Goal: Task Accomplishment & Management: Complete application form

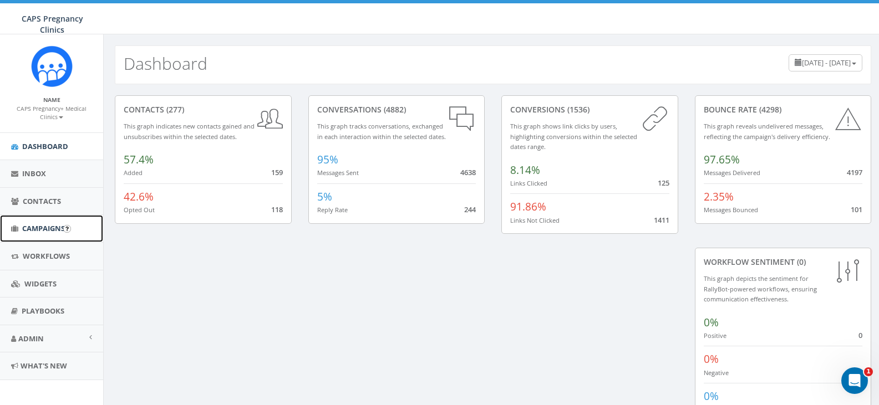
click at [39, 227] on span "Campaigns" at bounding box center [43, 229] width 43 height 10
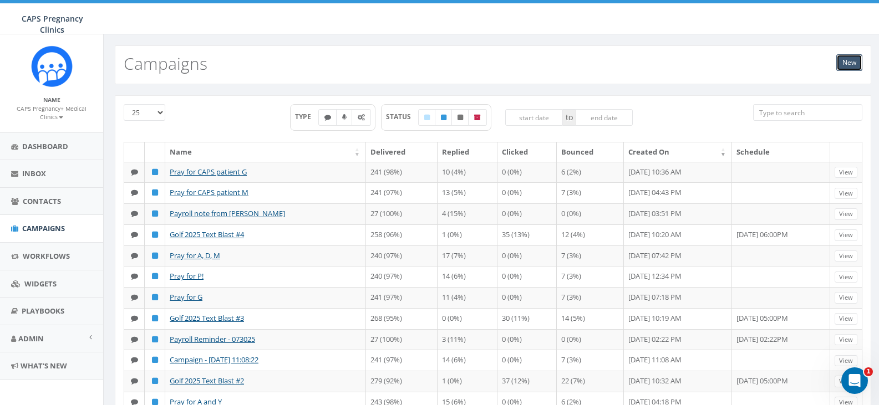
click at [847, 57] on link "New" at bounding box center [849, 62] width 26 height 17
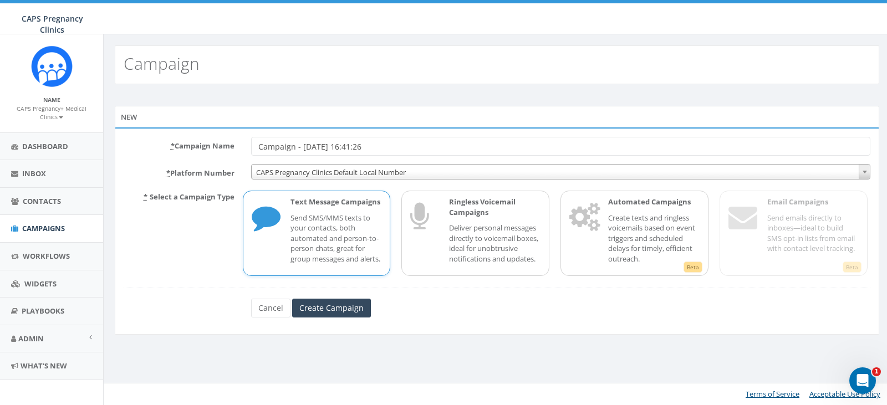
drag, startPoint x: 400, startPoint y: 147, endPoint x: 242, endPoint y: 136, distance: 159.0
click at [242, 136] on div "* Campaign Name Campaign - 09/04/2025, 16:41:26 * Platform Number CAPS Pregnanc…" at bounding box center [497, 231] width 765 height 207
click at [443, 170] on span "CAPS Pregnancy Clinics Default Local Number" at bounding box center [561, 173] width 619 height 16
click at [337, 252] on p "Send SMS/MMS texts to your contacts, both automated and person-to-person chats,…" at bounding box center [337, 239] width 92 height 52
click at [327, 318] on input "Create Campaign" at bounding box center [331, 308] width 79 height 19
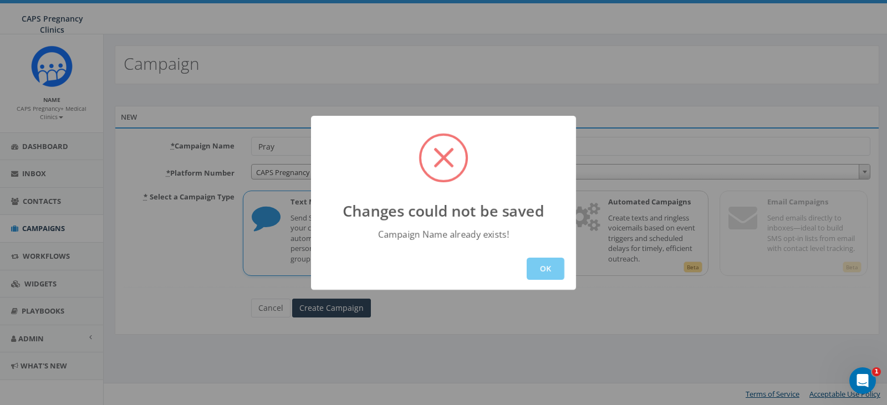
click at [549, 275] on button "OK" at bounding box center [546, 269] width 38 height 22
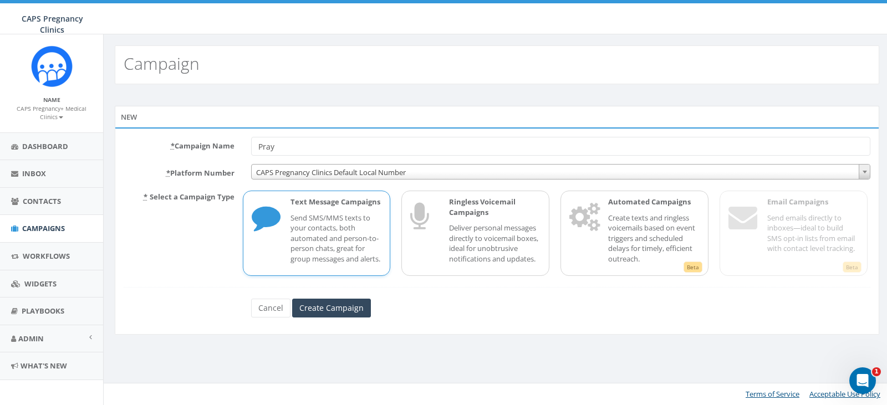
click at [258, 148] on input "Pray" at bounding box center [561, 146] width 620 height 19
click at [283, 144] on input "Pray" at bounding box center [561, 146] width 620 height 19
type input "Pray 1"
click at [338, 222] on p "Send SMS/MMS texts to your contacts, both automated and person-to-person chats,…" at bounding box center [337, 239] width 92 height 52
click at [327, 318] on input "Create Campaign" at bounding box center [331, 308] width 79 height 19
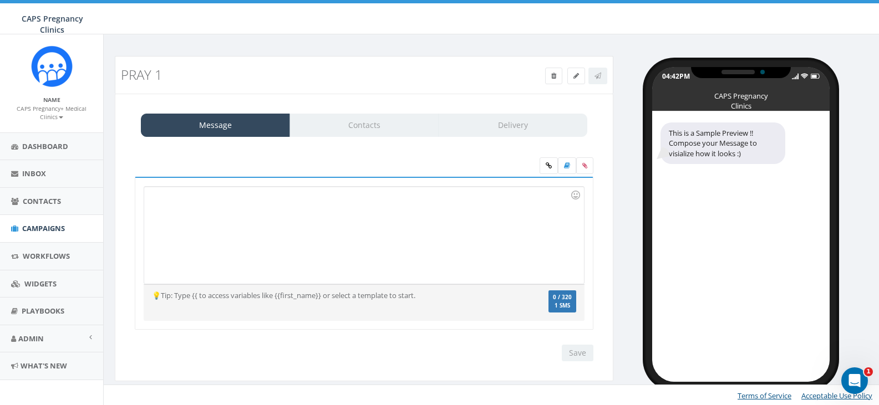
click at [265, 222] on div at bounding box center [363, 235] width 439 height 97
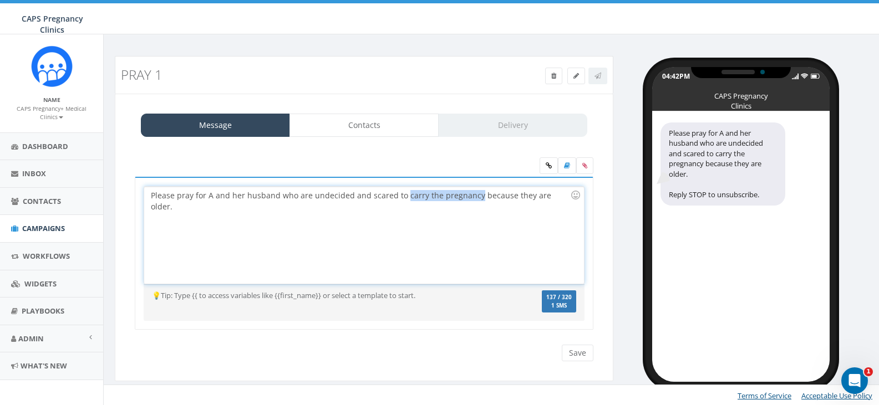
drag, startPoint x: 401, startPoint y: 195, endPoint x: 472, endPoint y: 195, distance: 71.0
click at [472, 195] on div "Please pray for A and her husband who are undecided and scared to carry the pre…" at bounding box center [363, 235] width 439 height 97
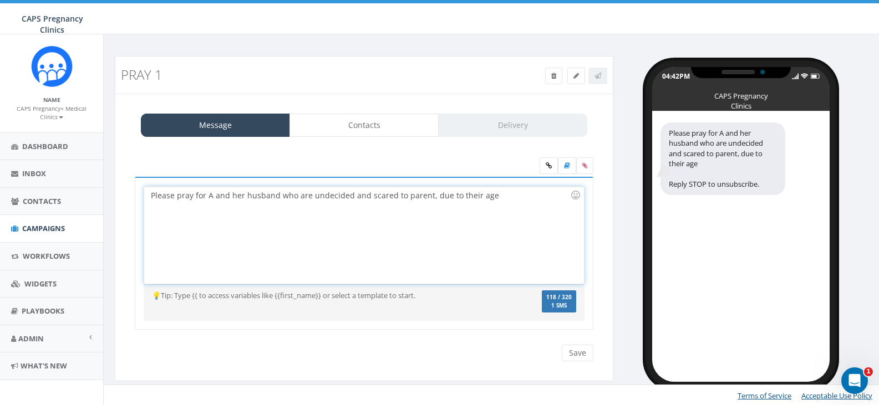
click at [403, 195] on div "Please pray for A and her husband who are undecided and scared to parent, due t…" at bounding box center [363, 235] width 439 height 97
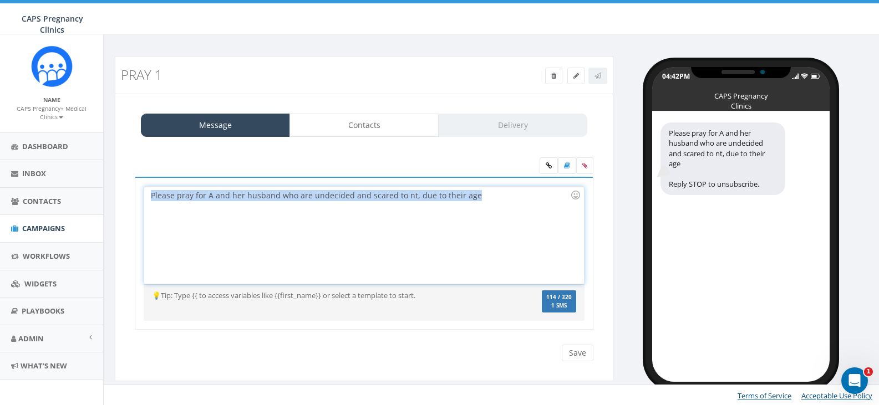
drag, startPoint x: 474, startPoint y: 195, endPoint x: 141, endPoint y: 192, distance: 332.2
click at [141, 192] on div "Please pray for A and her husband who are undecided and scared to nt, due to th…" at bounding box center [364, 254] width 459 height 154
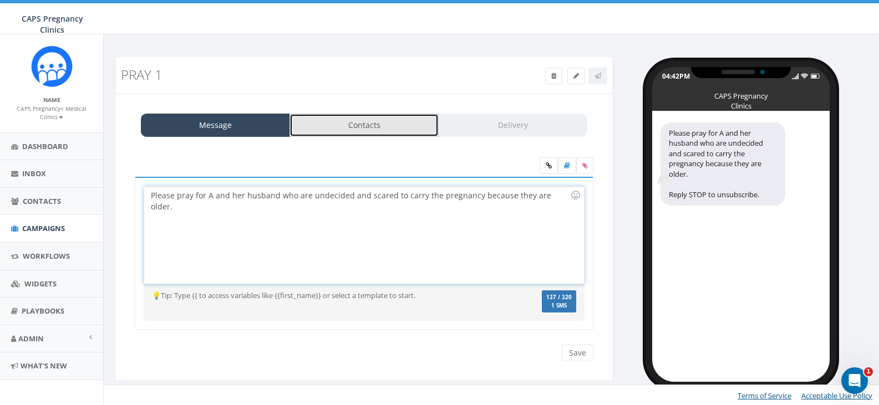
click at [348, 128] on link "Contacts" at bounding box center [364, 125] width 149 height 23
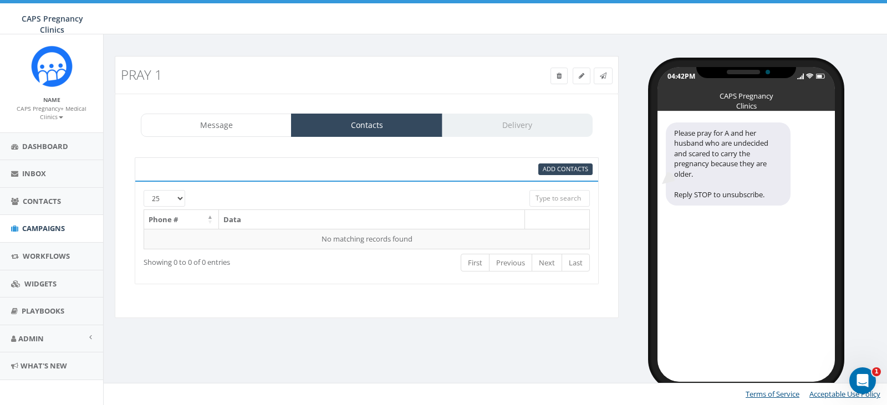
click at [509, 166] on div "Add Contacts" at bounding box center [445, 170] width 313 height 12
click at [554, 201] on input "search" at bounding box center [560, 198] width 60 height 17
type input "Emergency Prayer Chain"
click at [562, 168] on span "Add Contacts" at bounding box center [565, 169] width 45 height 8
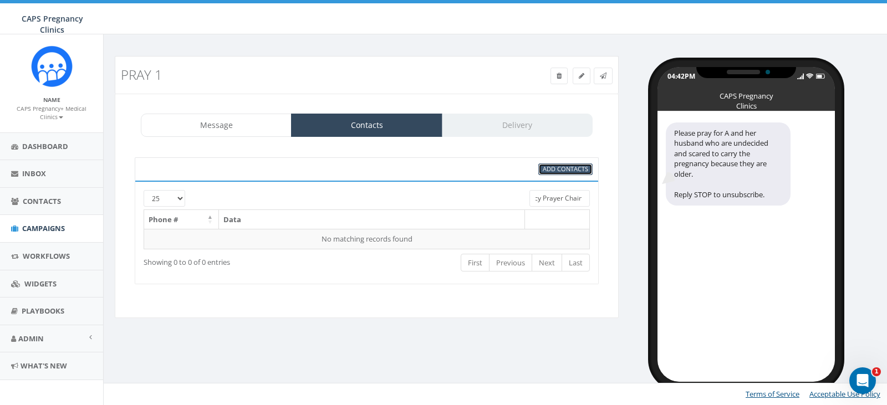
scroll to position [0, 0]
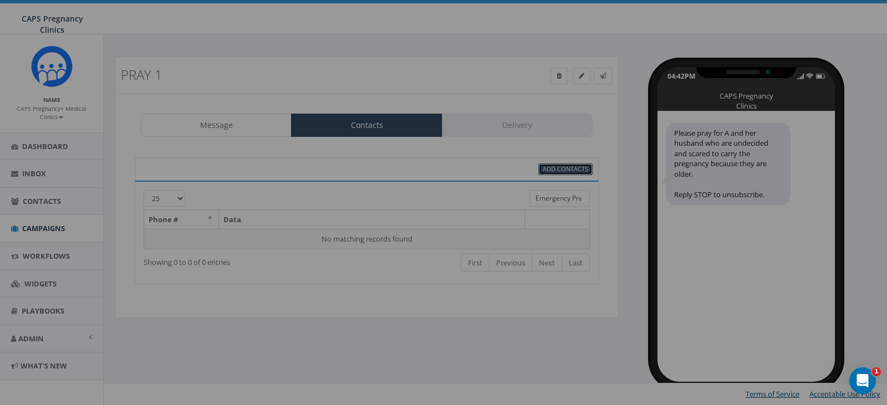
select select
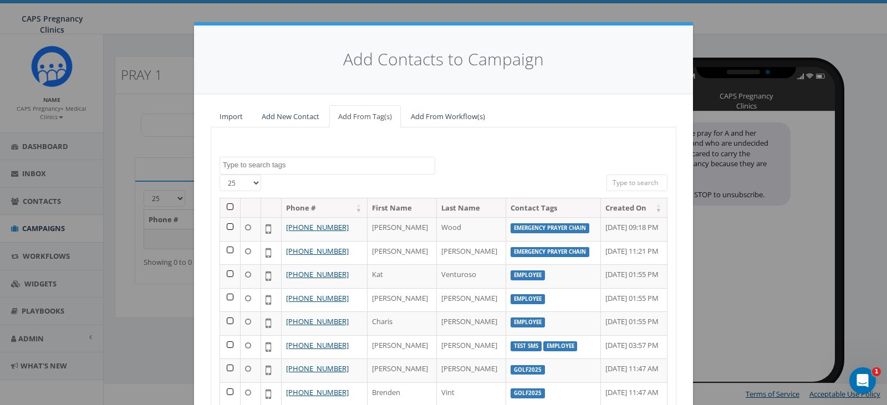
click at [317, 166] on textarea "Search" at bounding box center [329, 165] width 212 height 10
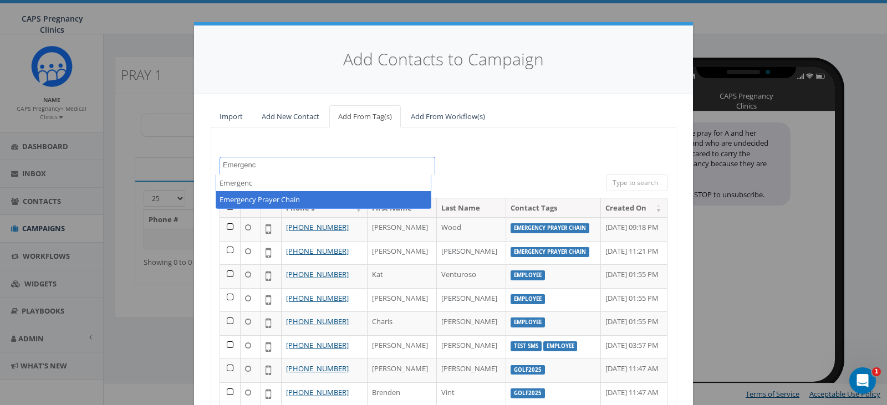
type textarea "Emergenc"
select select "Emergency Prayer Chain"
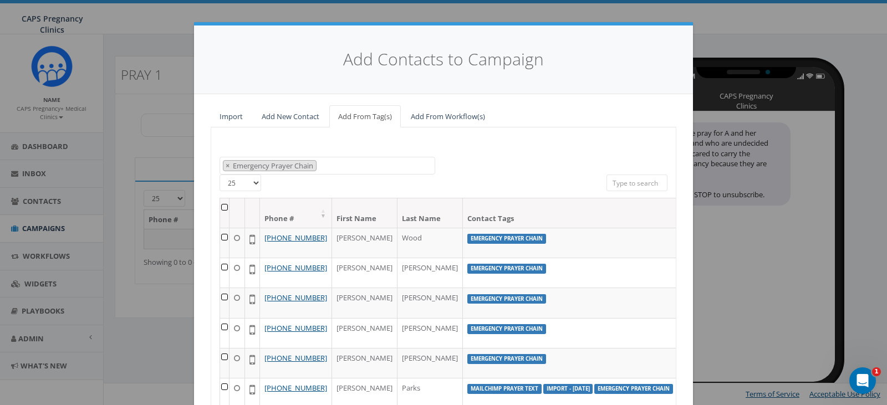
scroll to position [55, 0]
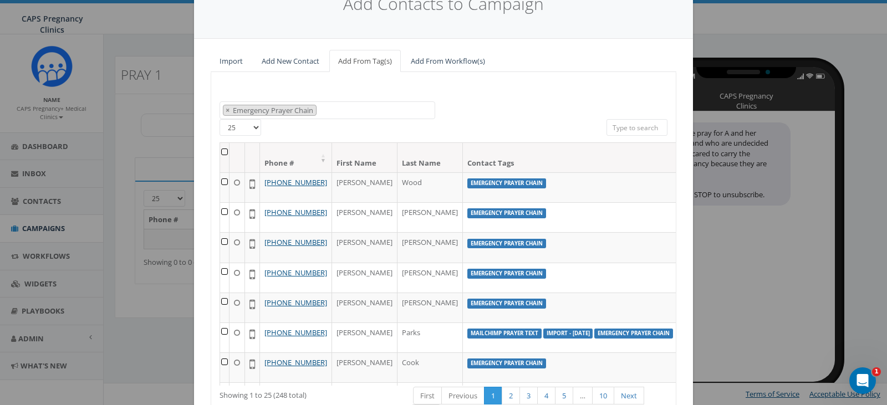
click at [220, 150] on th at bounding box center [224, 157] width 9 height 29
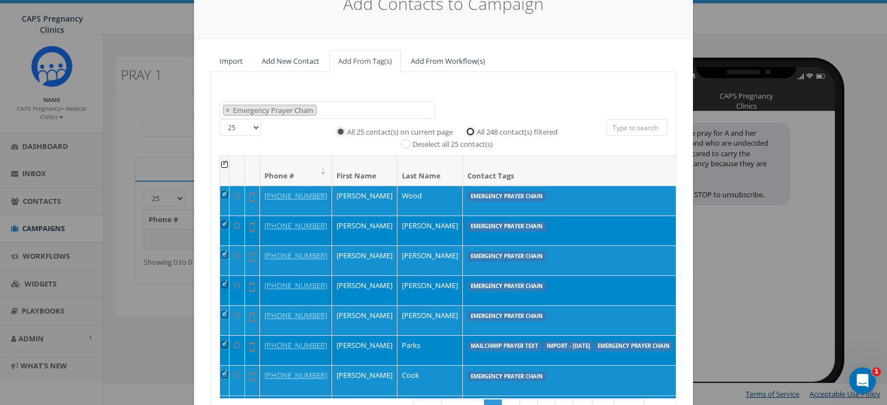
click at [470, 130] on input "All 248 contact(s) filtered" at bounding box center [473, 130] width 7 height 7
radio input "true"
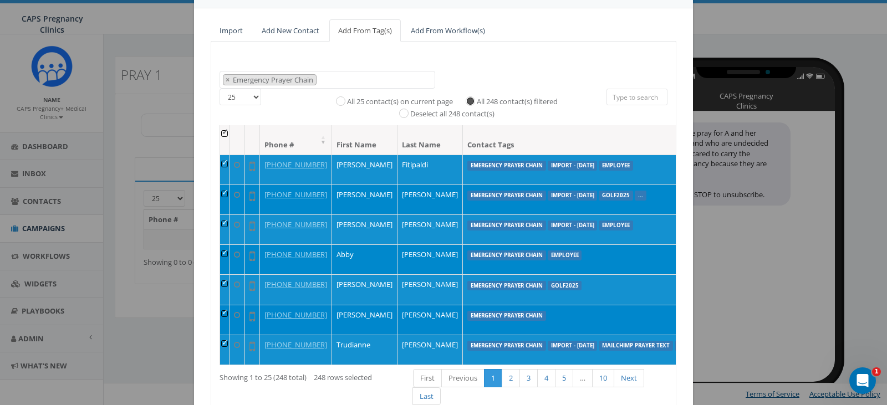
scroll to position [111, 0]
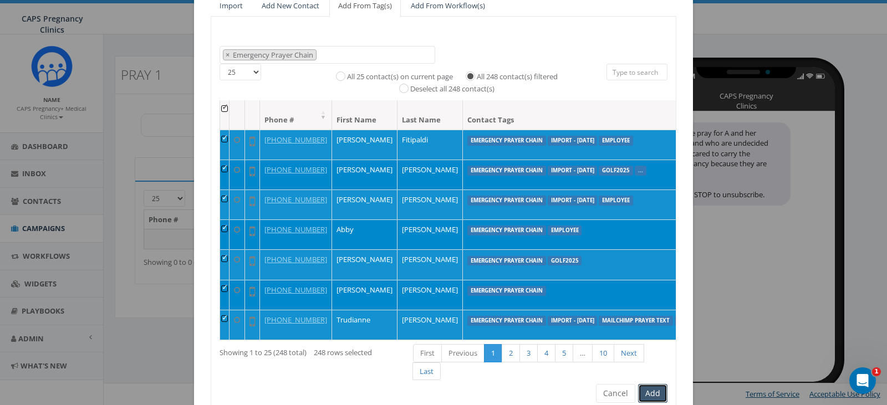
click at [646, 392] on button "Add" at bounding box center [652, 393] width 29 height 19
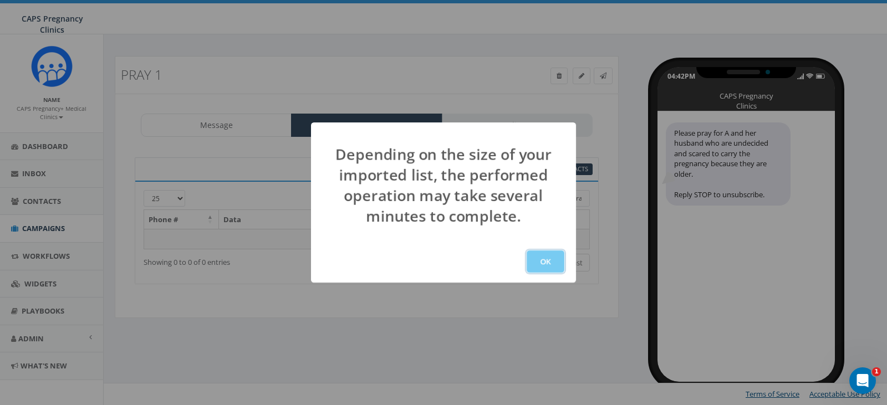
click at [549, 258] on button "OK" at bounding box center [546, 262] width 38 height 22
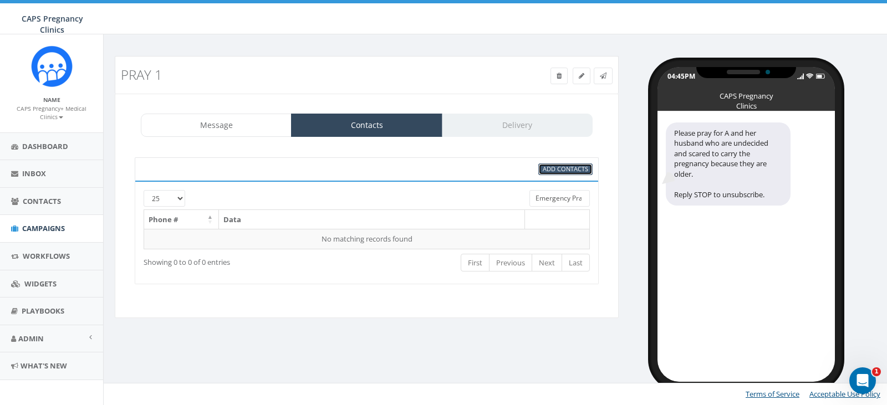
click at [560, 168] on span "Add Contacts" at bounding box center [565, 169] width 45 height 8
select select
click at [564, 168] on span "Add Contacts" at bounding box center [565, 169] width 45 height 8
select select
click at [571, 167] on span "Add Contacts" at bounding box center [565, 169] width 45 height 8
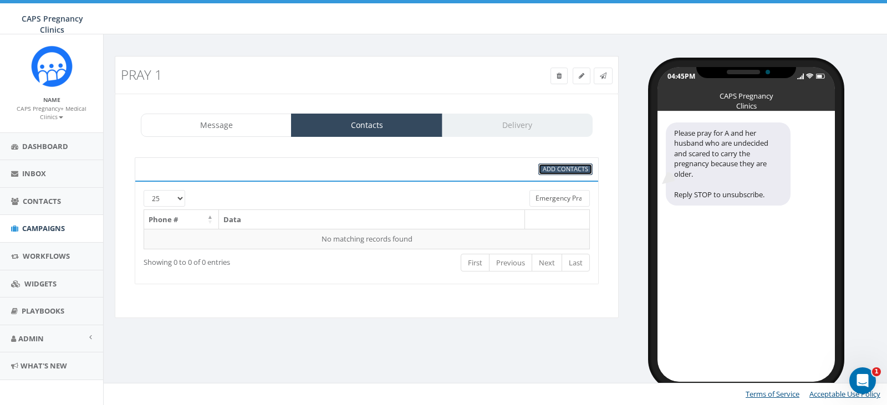
click at [549, 169] on span "Add Contacts" at bounding box center [565, 169] width 45 height 8
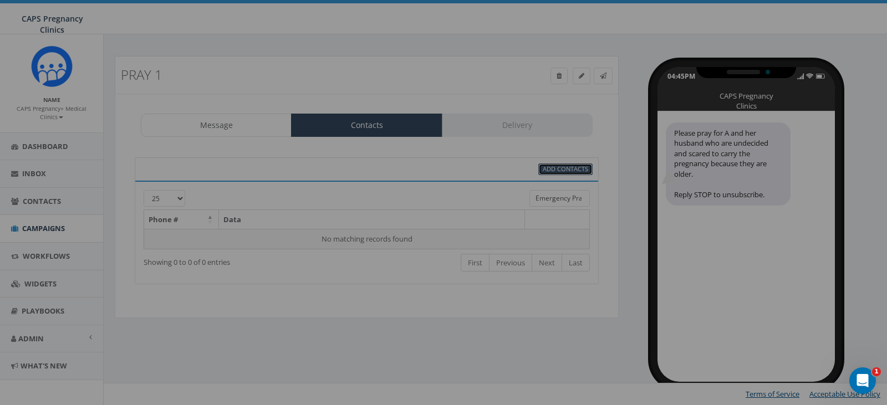
select select
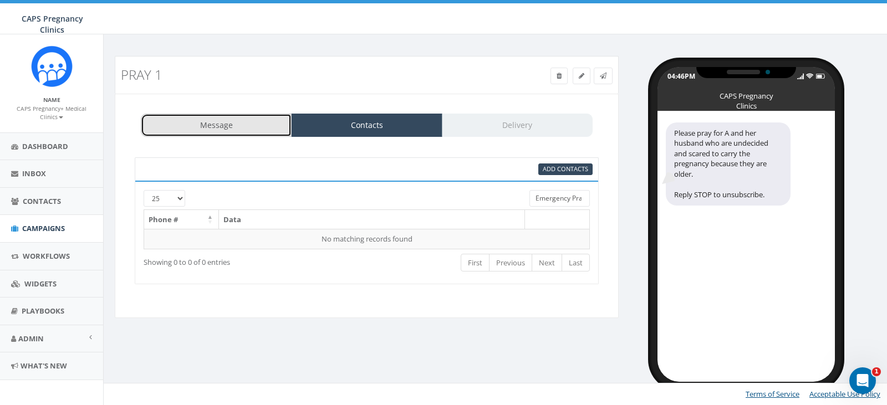
click at [267, 128] on link "Message" at bounding box center [216, 125] width 151 height 23
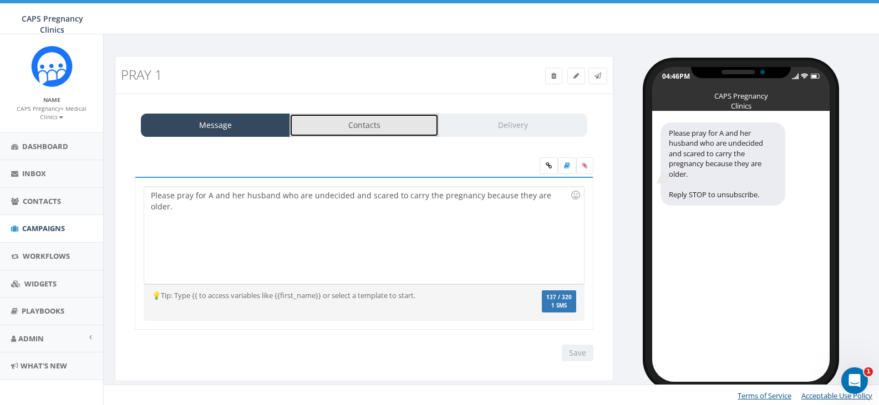
click at [375, 129] on link "Contacts" at bounding box center [364, 125] width 149 height 23
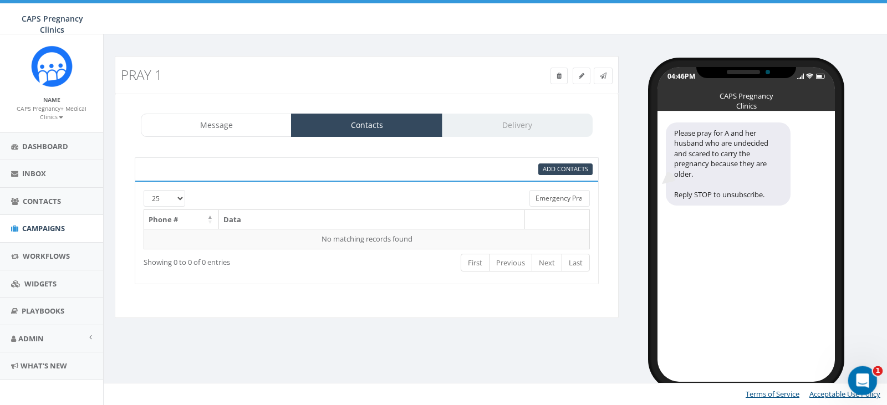
click at [861, 383] on icon "Open Intercom Messenger" at bounding box center [861, 379] width 18 height 18
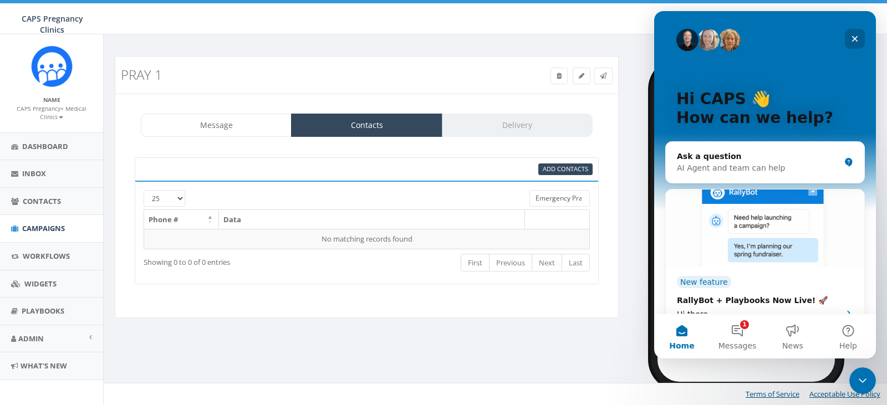
click at [857, 38] on icon "Close" at bounding box center [855, 39] width 6 height 6
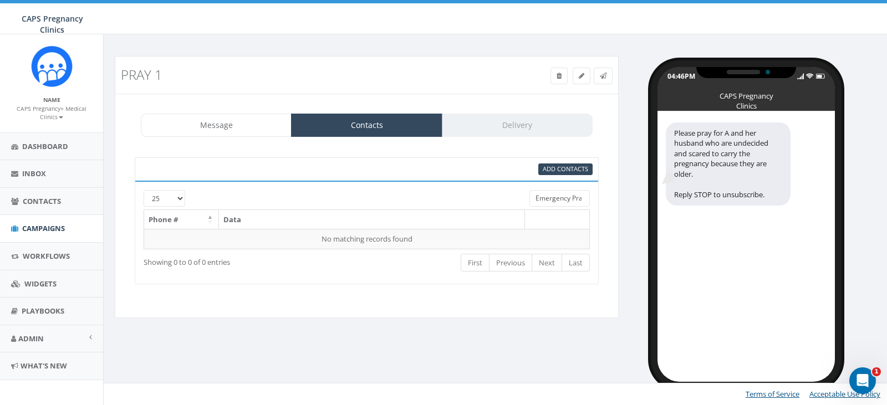
click at [553, 200] on input "Emergency Prayer Chain" at bounding box center [560, 198] width 60 height 17
click at [561, 169] on span "Add Contacts" at bounding box center [565, 169] width 45 height 8
select select
click at [557, 170] on span "Add Contacts" at bounding box center [565, 169] width 45 height 8
select select
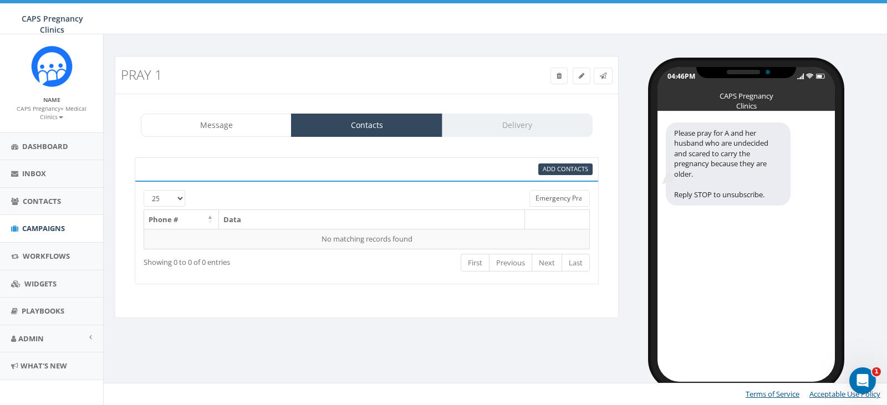
click at [182, 200] on div at bounding box center [347, 195] width 347 height 11
click at [834, 396] on link "Acceptable Use Policy" at bounding box center [845, 394] width 71 height 10
click at [570, 166] on span "Add Contacts" at bounding box center [565, 169] width 45 height 8
click at [241, 124] on link "Message" at bounding box center [216, 125] width 151 height 23
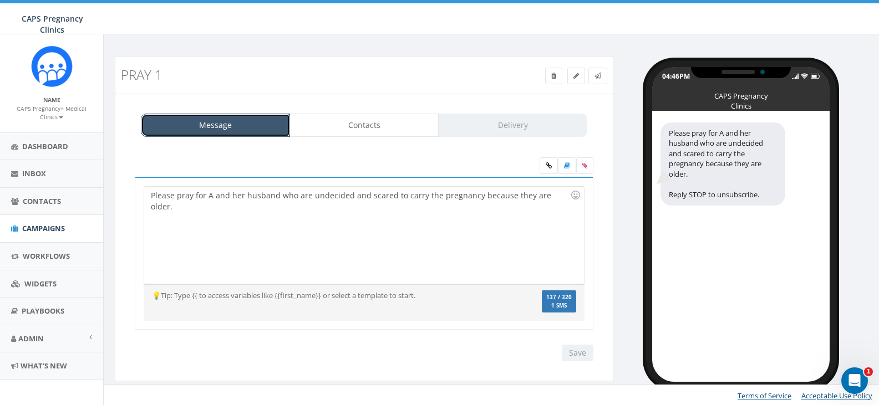
scroll to position [1, 0]
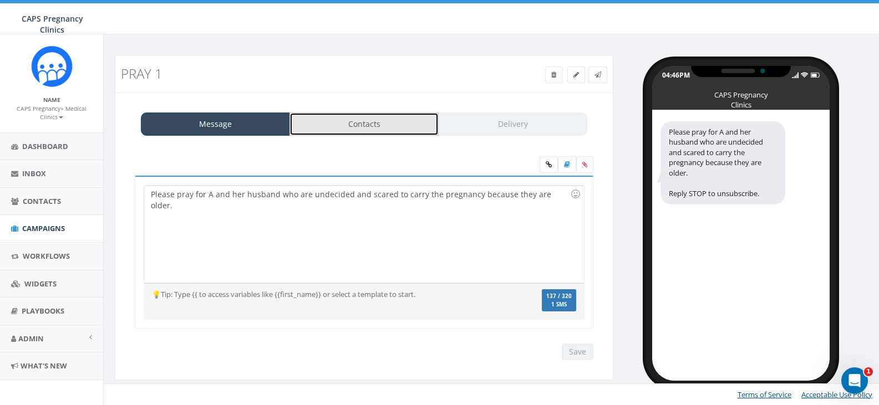
click at [383, 128] on link "Contacts" at bounding box center [364, 124] width 149 height 23
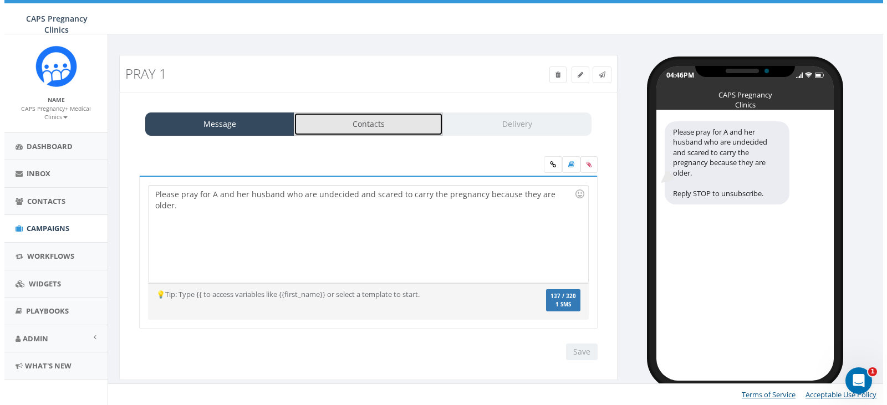
scroll to position [0, 0]
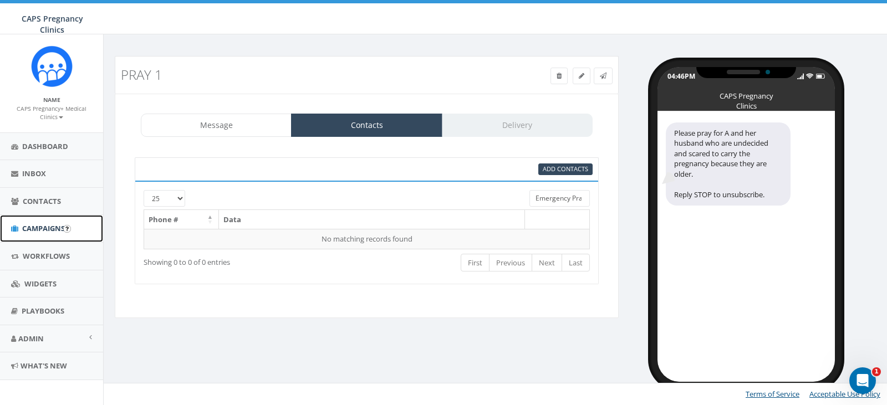
click at [34, 227] on span "Campaigns" at bounding box center [43, 229] width 43 height 10
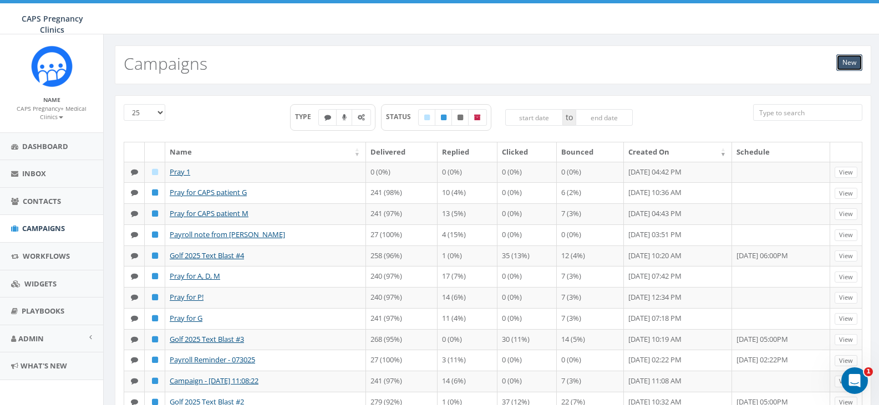
click at [850, 59] on link "New" at bounding box center [849, 62] width 26 height 17
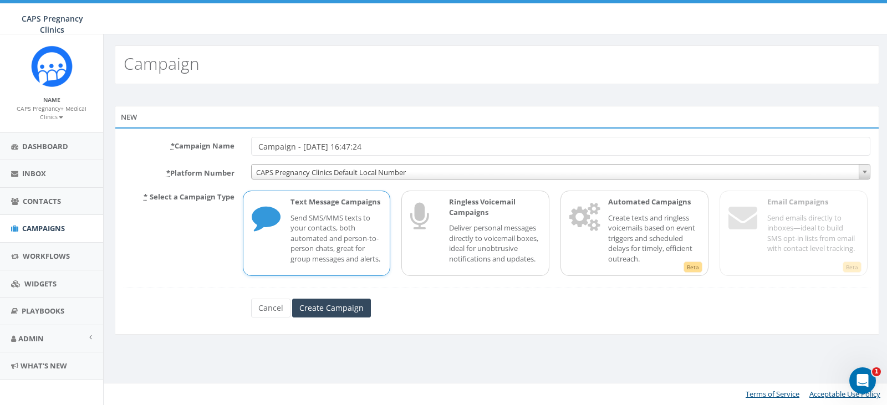
drag, startPoint x: 398, startPoint y: 151, endPoint x: 208, endPoint y: 151, distance: 189.7
click at [208, 151] on div "* Campaign Name Campaign - [DATE] 16:47:24" at bounding box center [497, 146] width 764 height 19
type input "pray 2"
click at [323, 247] on p "Send SMS/MMS texts to your contacts, both automated and person-to-person chats,…" at bounding box center [337, 239] width 92 height 52
click at [319, 315] on input "Create Campaign" at bounding box center [331, 308] width 79 height 19
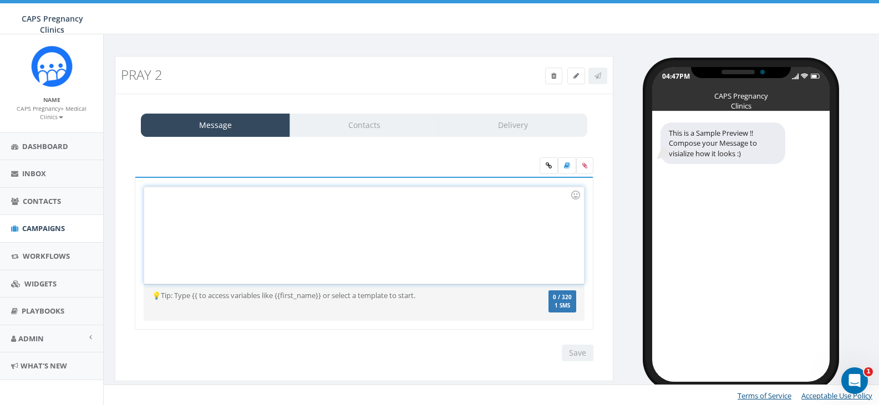
click at [242, 220] on div at bounding box center [363, 235] width 439 height 97
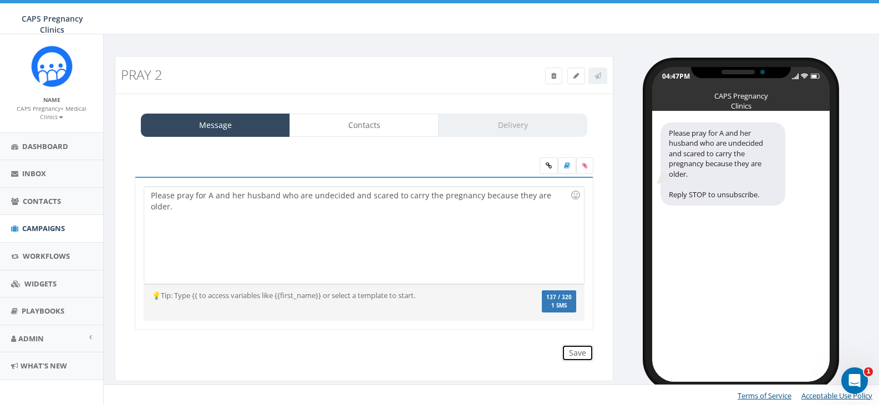
click at [578, 357] on input "Save" at bounding box center [578, 353] width 32 height 17
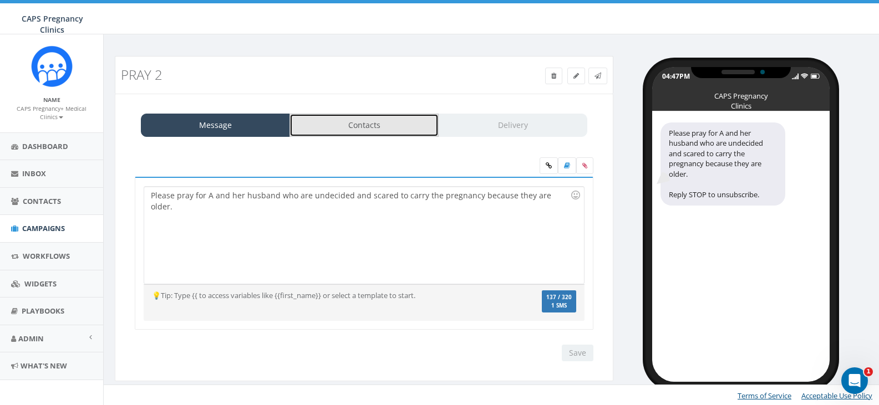
click at [373, 123] on link "Contacts" at bounding box center [364, 125] width 149 height 23
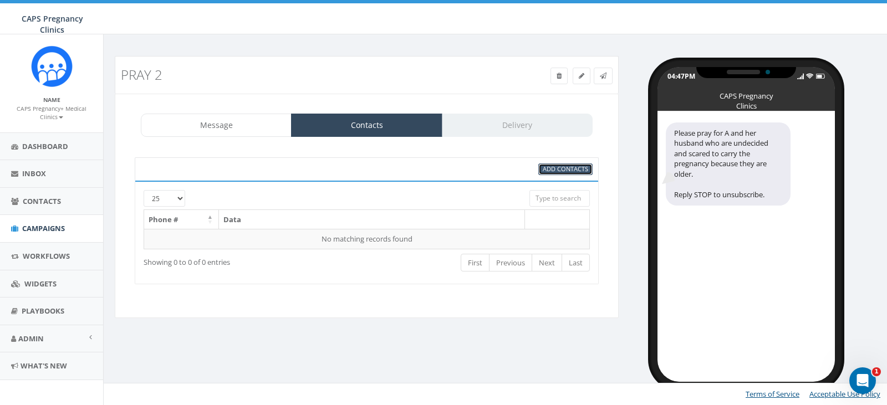
click at [558, 166] on span "Add Contacts" at bounding box center [565, 169] width 45 height 8
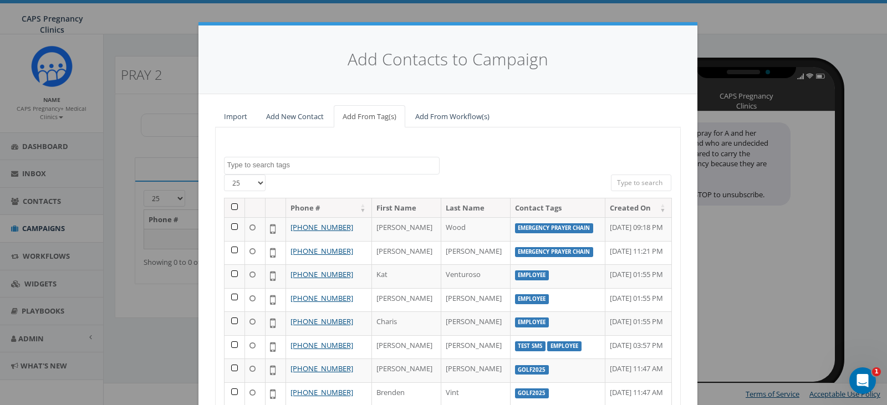
click at [291, 164] on textarea "Search" at bounding box center [333, 165] width 212 height 10
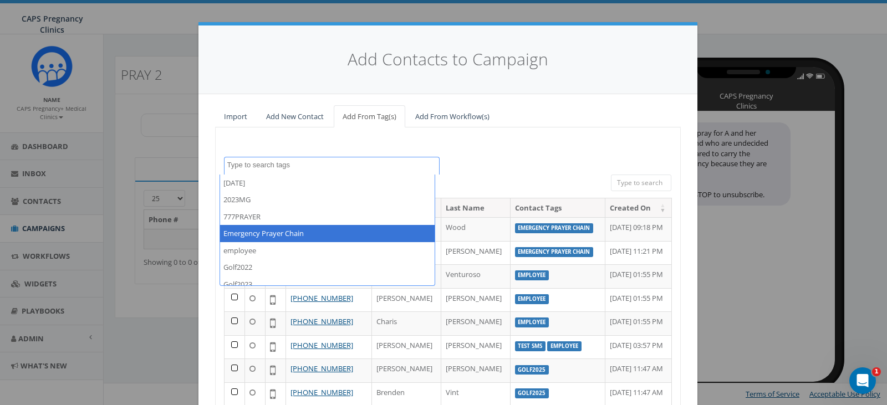
select select "Emergency Prayer Chain"
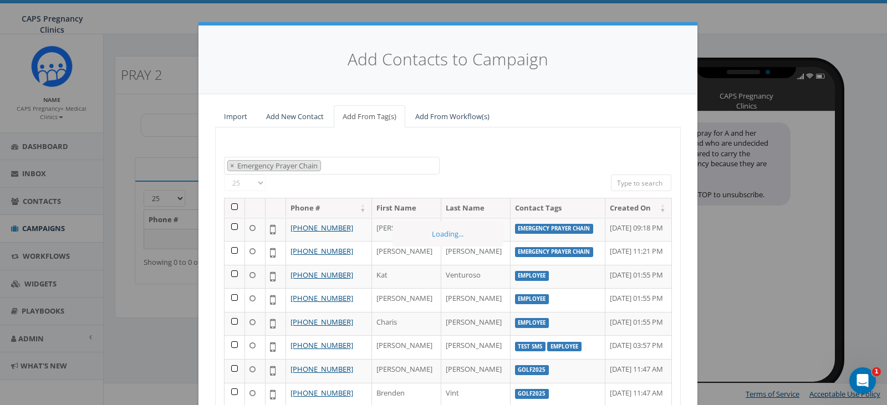
scroll to position [30, 0]
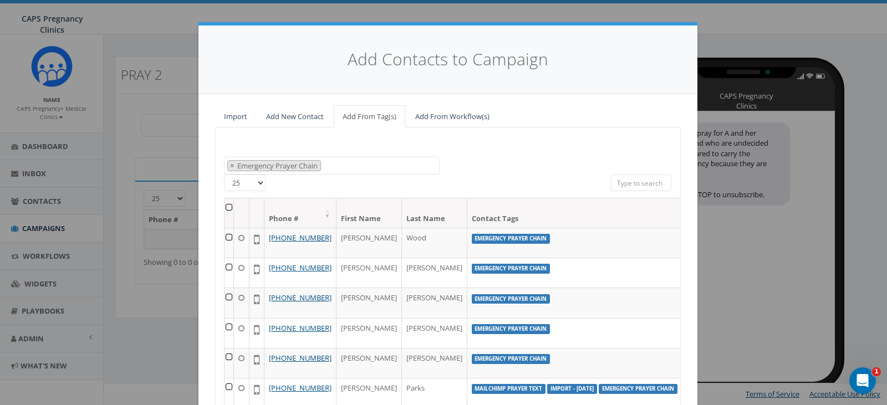
click at [225, 206] on th at bounding box center [229, 213] width 9 height 29
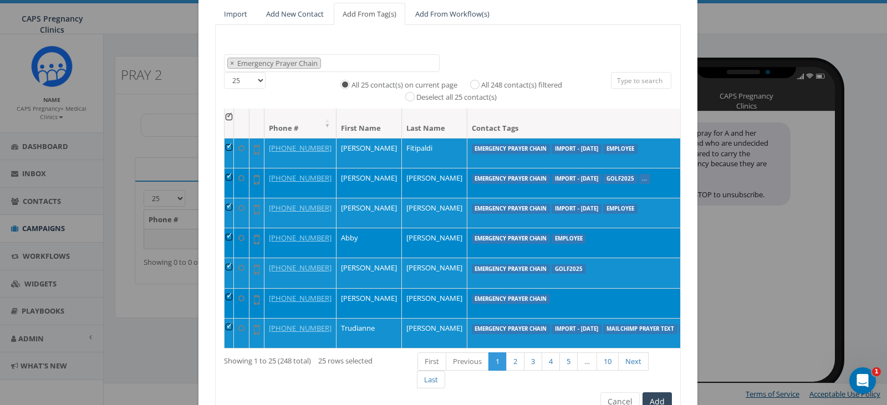
scroll to position [159, 0]
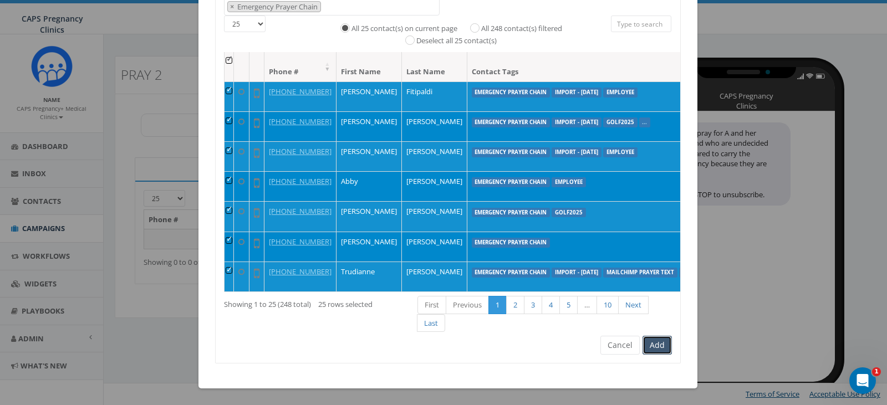
click at [652, 348] on button "Add" at bounding box center [657, 345] width 29 height 19
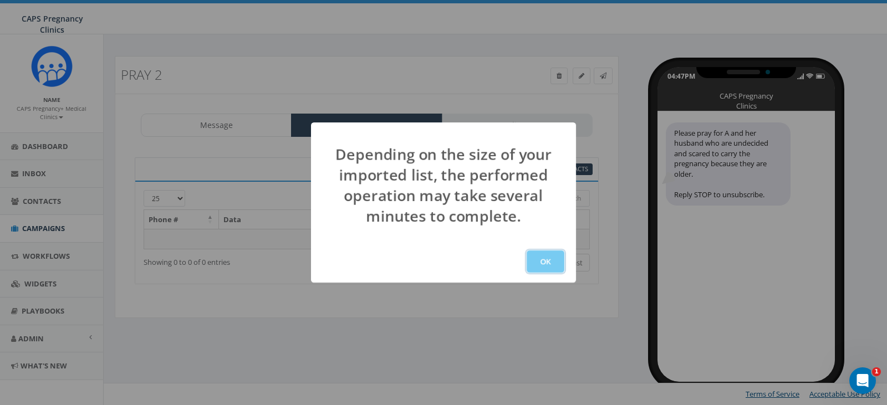
click at [545, 261] on button "OK" at bounding box center [546, 262] width 38 height 22
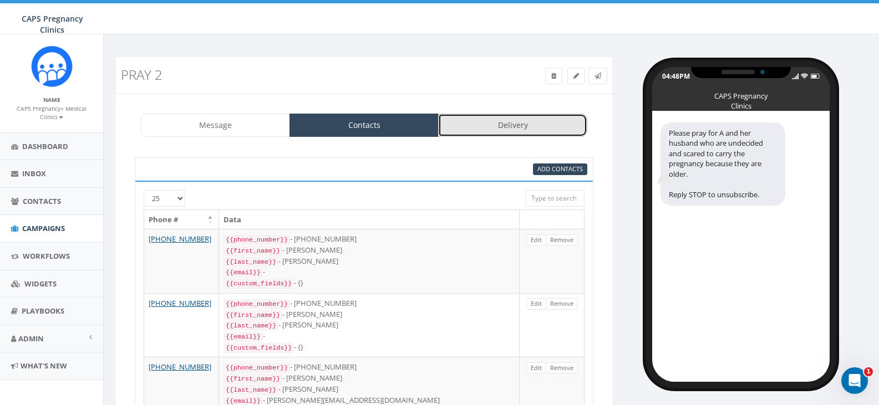
click at [476, 125] on link "Delivery" at bounding box center [512, 125] width 149 height 23
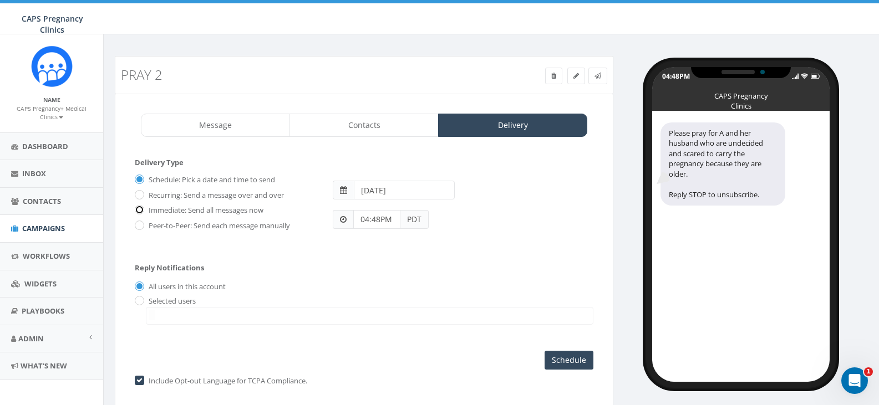
click at [140, 211] on input "Immediate: Send all messages now" at bounding box center [138, 210] width 7 height 7
radio input "true"
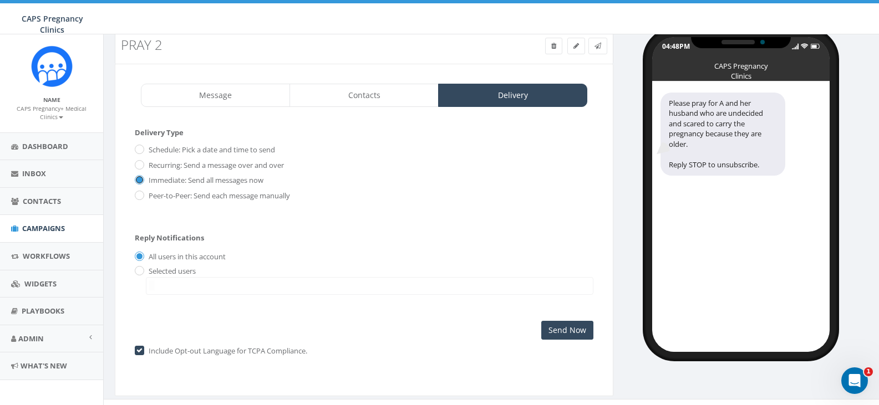
scroll to position [46, 0]
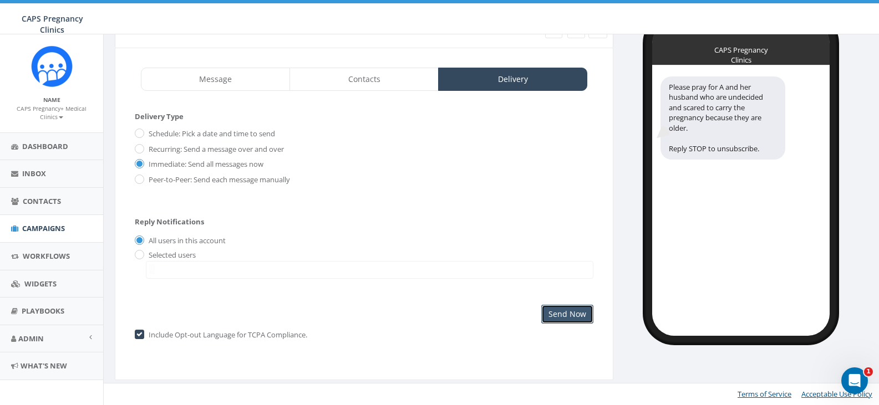
click at [554, 312] on input "Send Now" at bounding box center [567, 314] width 52 height 19
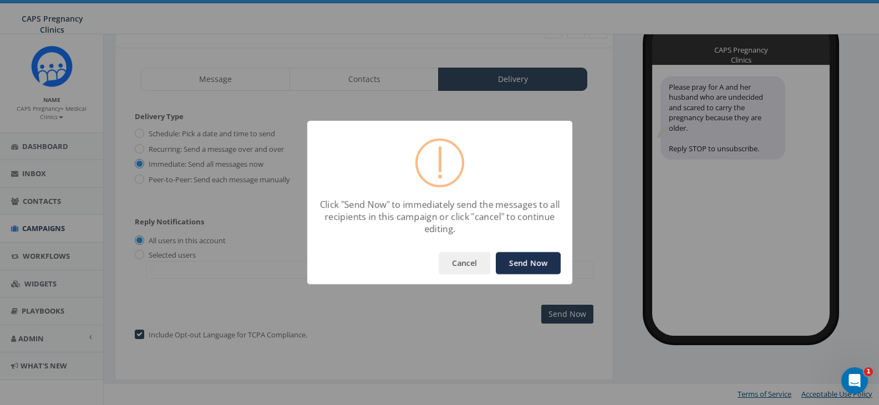
click at [517, 263] on button "Send Now" at bounding box center [528, 263] width 65 height 22
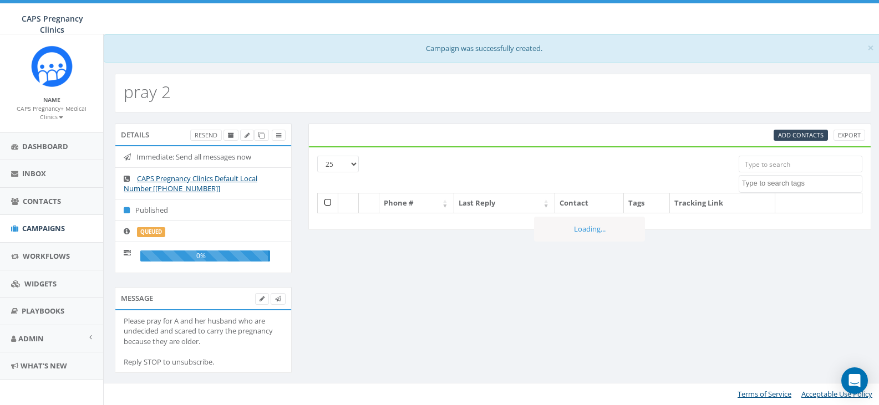
select select
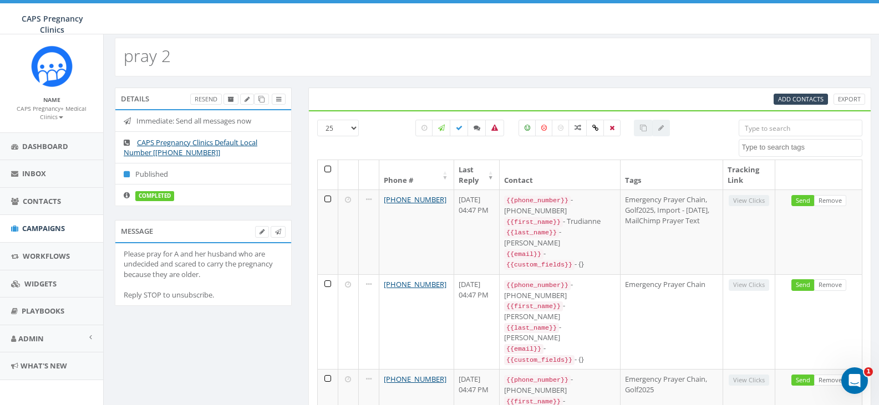
scroll to position [55, 0]
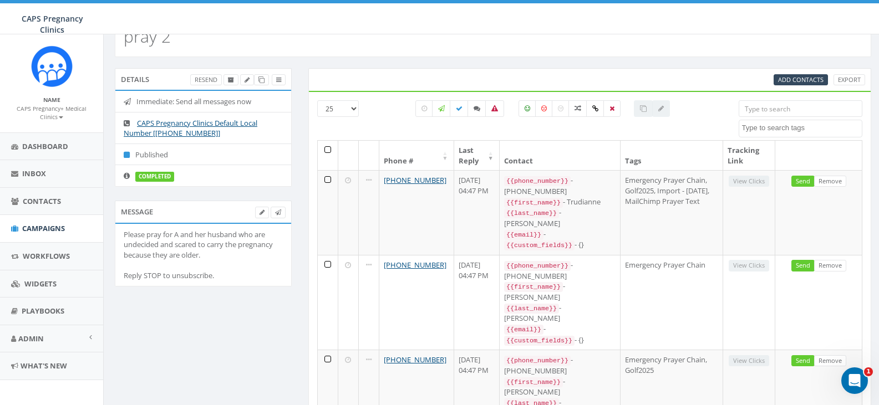
click at [217, 240] on div "Please pray for A and her husband who are undecided and scared to carry the pre…" at bounding box center [203, 256] width 159 height 52
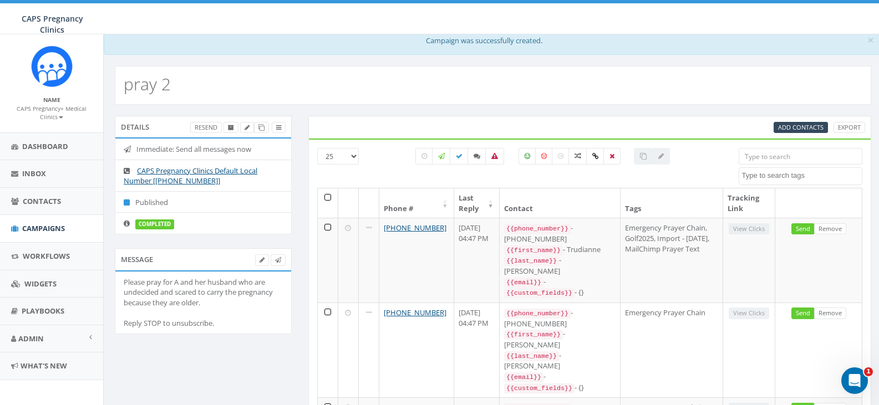
scroll to position [0, 0]
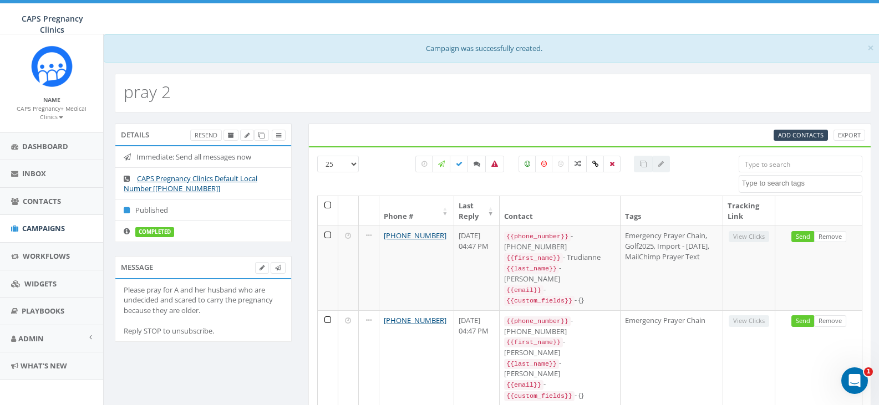
click at [145, 136] on div "Details Resend" at bounding box center [203, 135] width 177 height 22
click at [806, 137] on span "Add Contacts" at bounding box center [800, 135] width 45 height 8
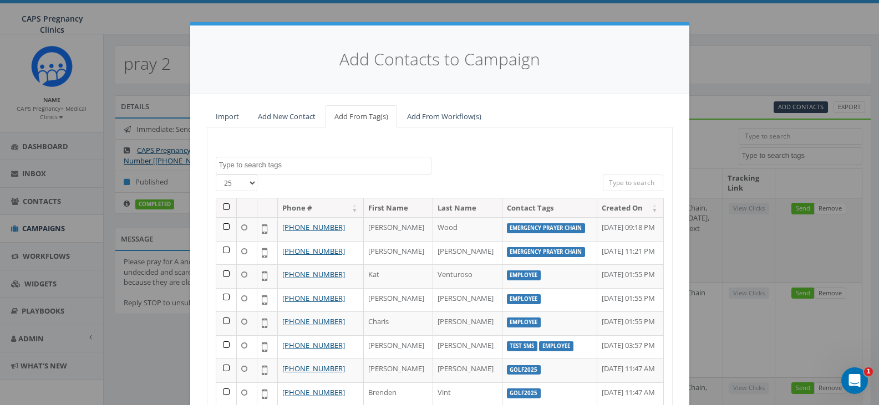
click at [314, 168] on textarea "Search" at bounding box center [325, 165] width 212 height 10
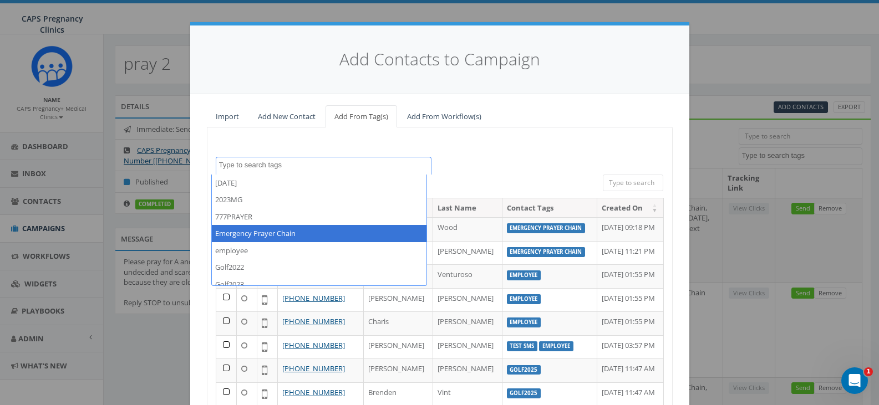
select select "Emergency Prayer Chain"
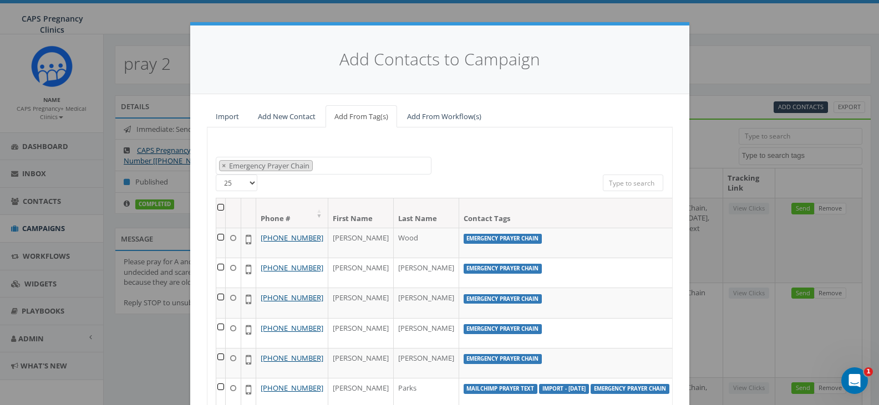
click at [221, 12] on div "Add Contacts to Campaign Import Add New Contact Add From Tag(s) Add From Workfl…" at bounding box center [439, 202] width 879 height 405
